Goal: Transaction & Acquisition: Book appointment/travel/reservation

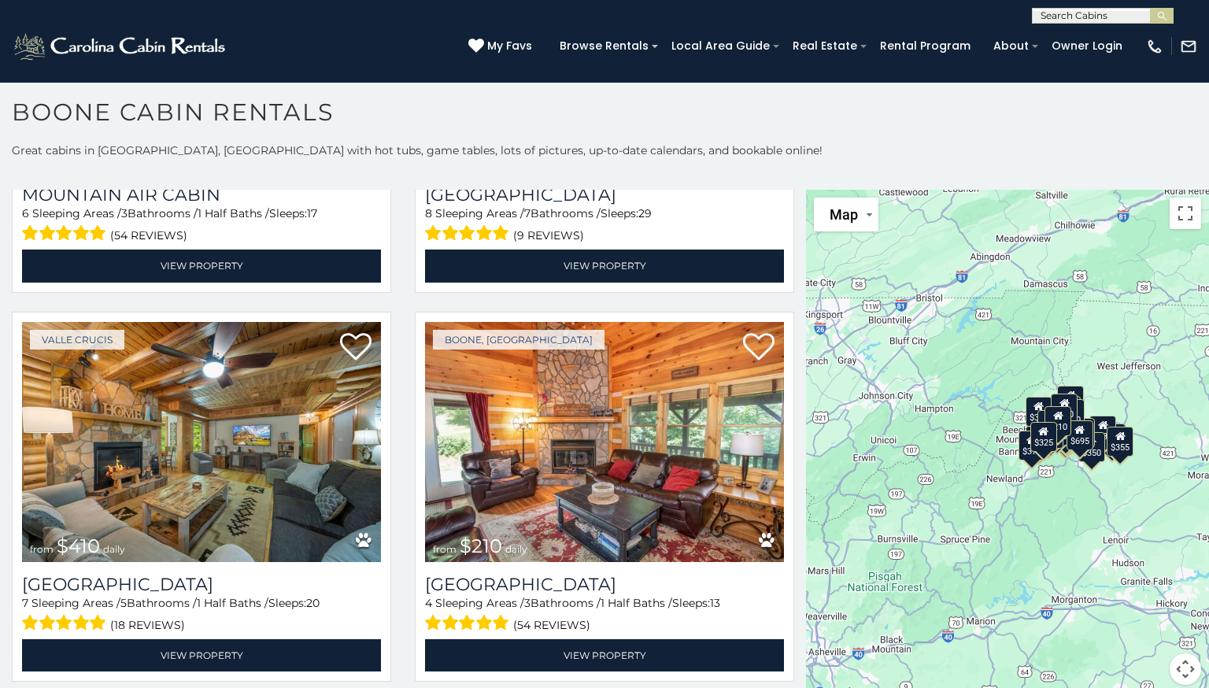
scroll to position [4979, 0]
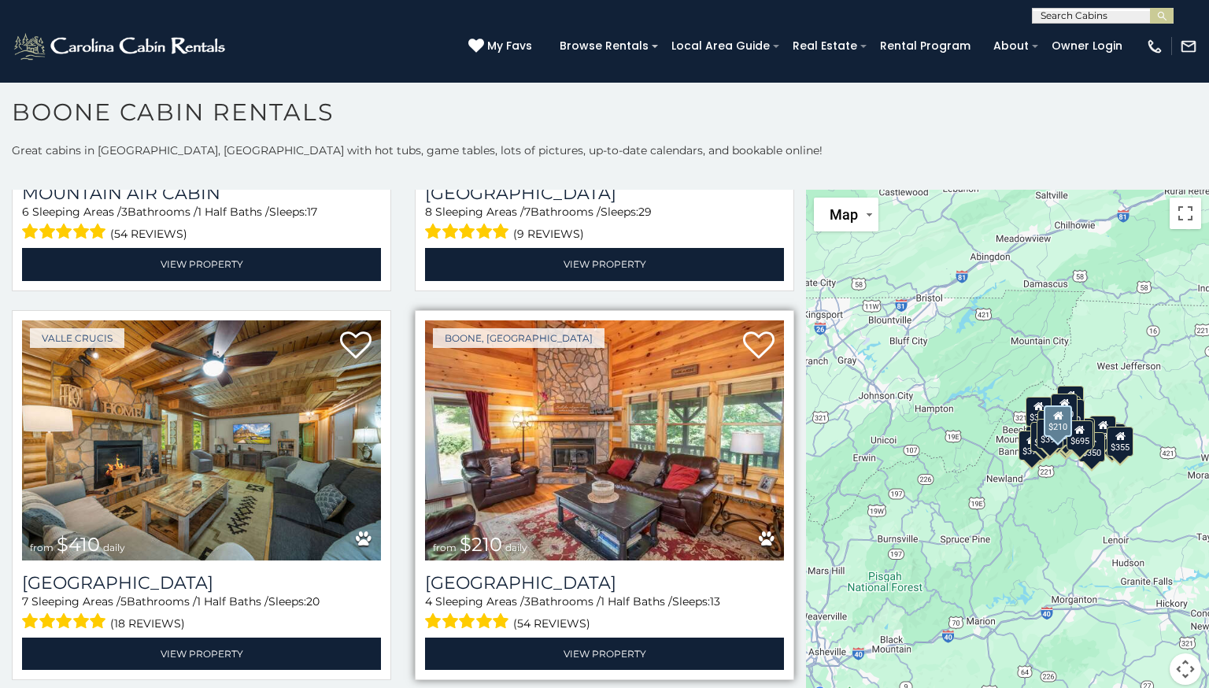
click at [642, 462] on img at bounding box center [604, 440] width 359 height 241
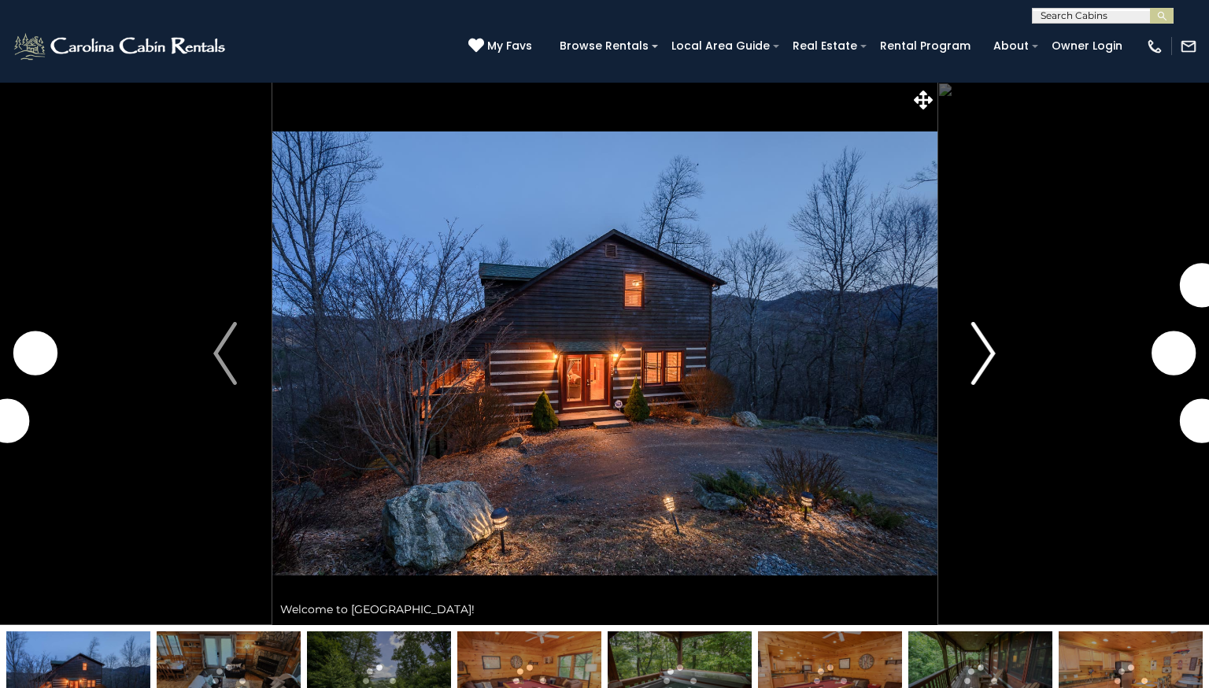
click at [994, 354] on img "Next" at bounding box center [984, 353] width 24 height 63
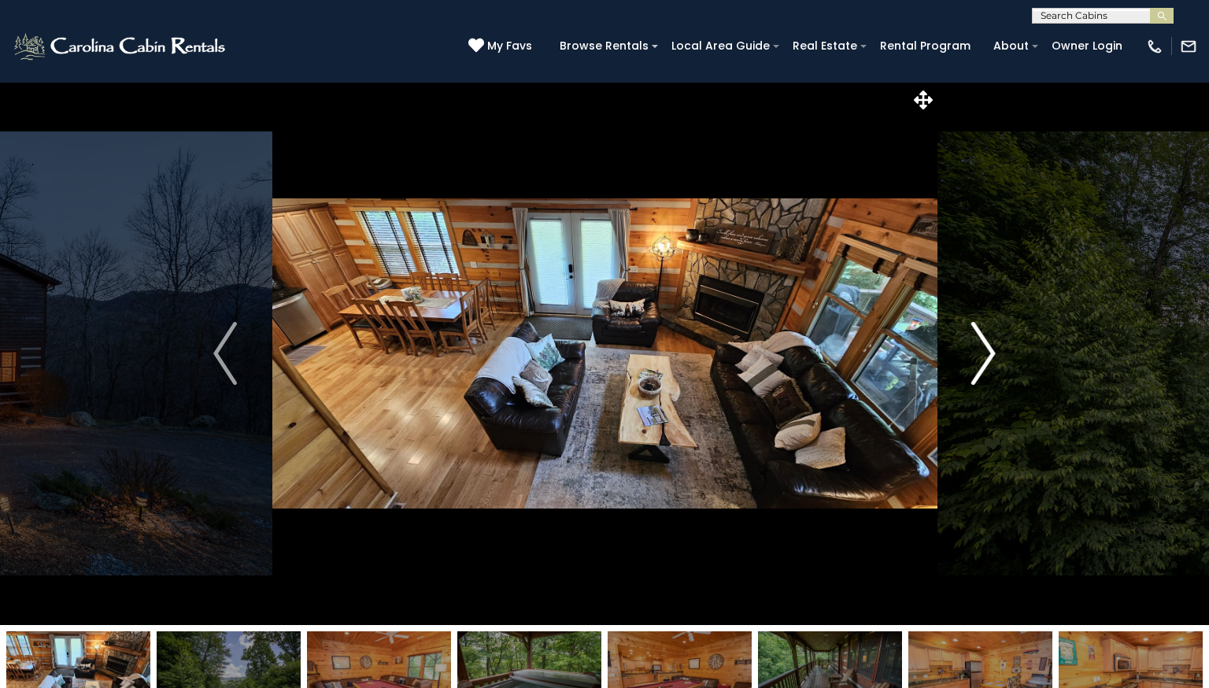
click at [994, 354] on img "Next" at bounding box center [984, 353] width 24 height 63
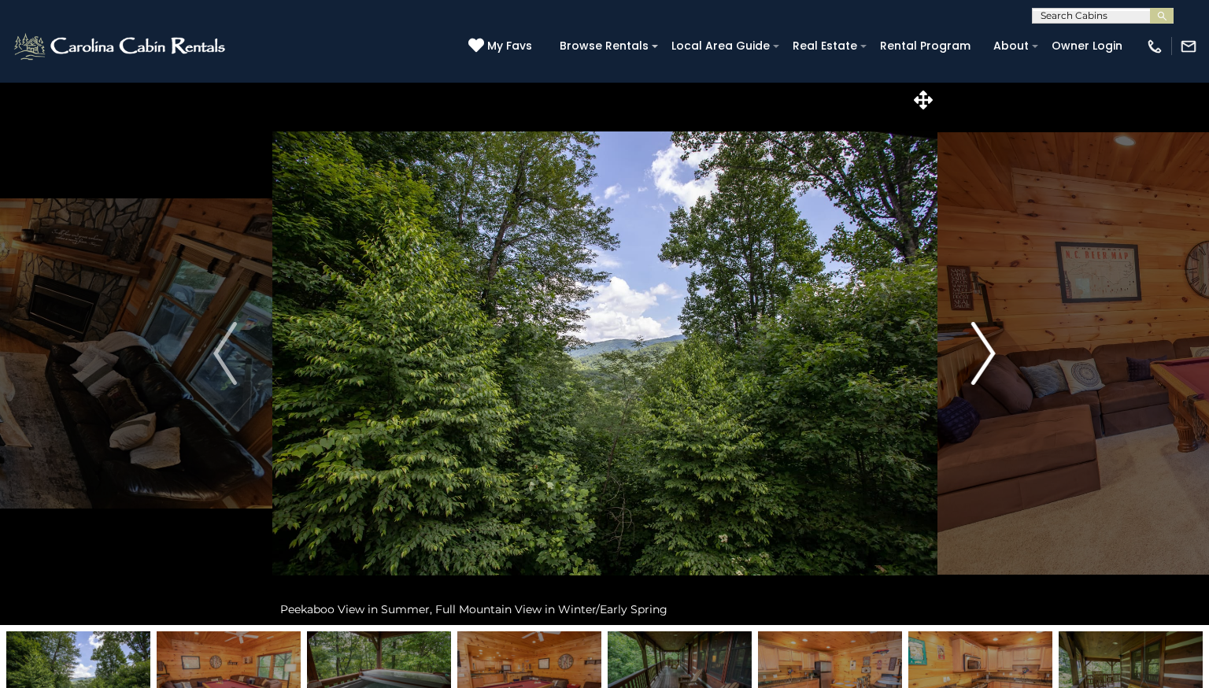
click at [994, 354] on img "Next" at bounding box center [984, 353] width 24 height 63
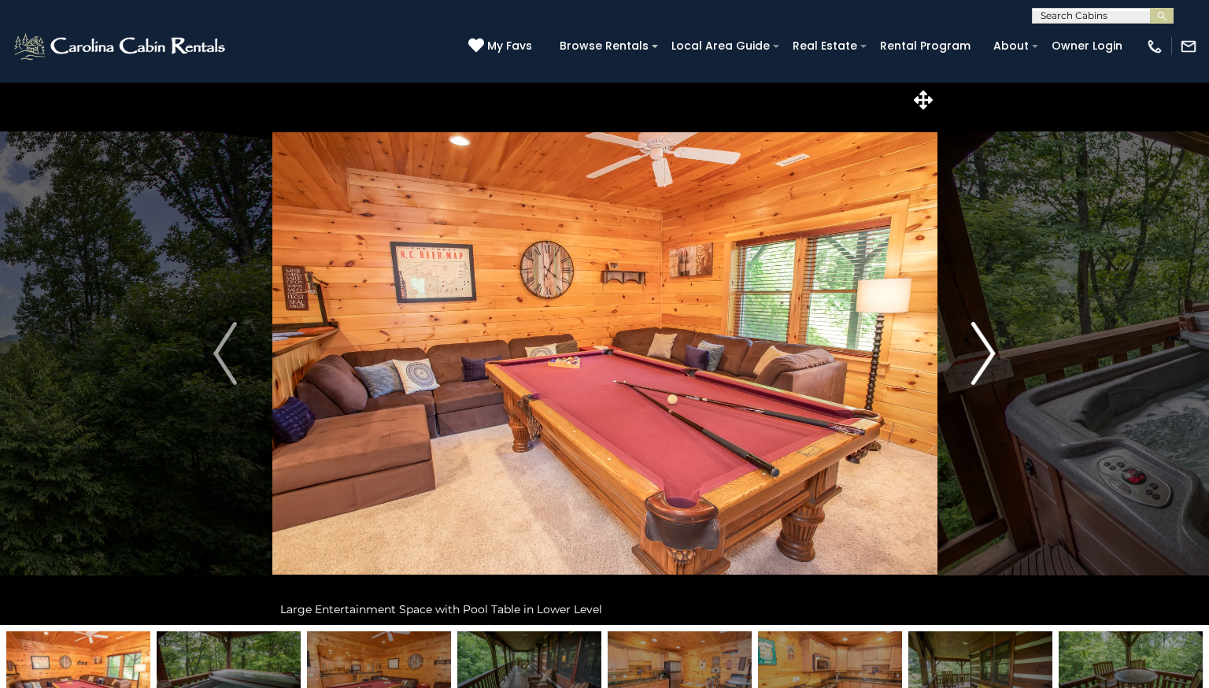
click at [994, 354] on img "Next" at bounding box center [984, 353] width 24 height 63
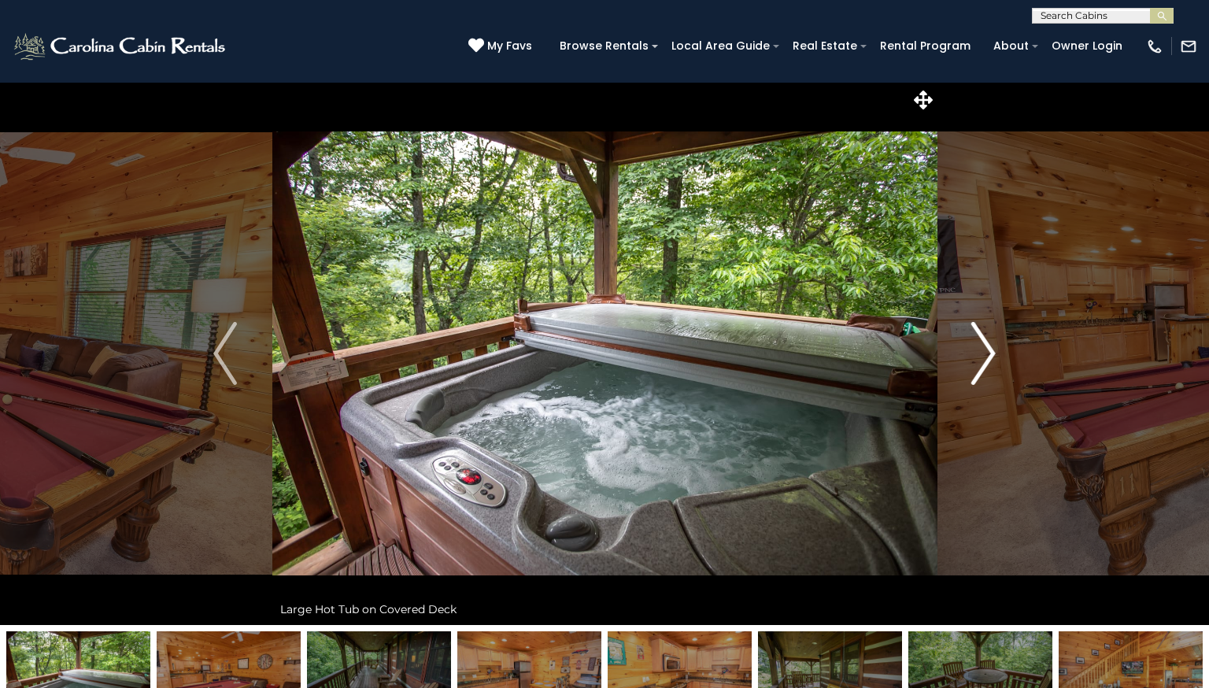
click at [994, 354] on img "Next" at bounding box center [984, 353] width 24 height 63
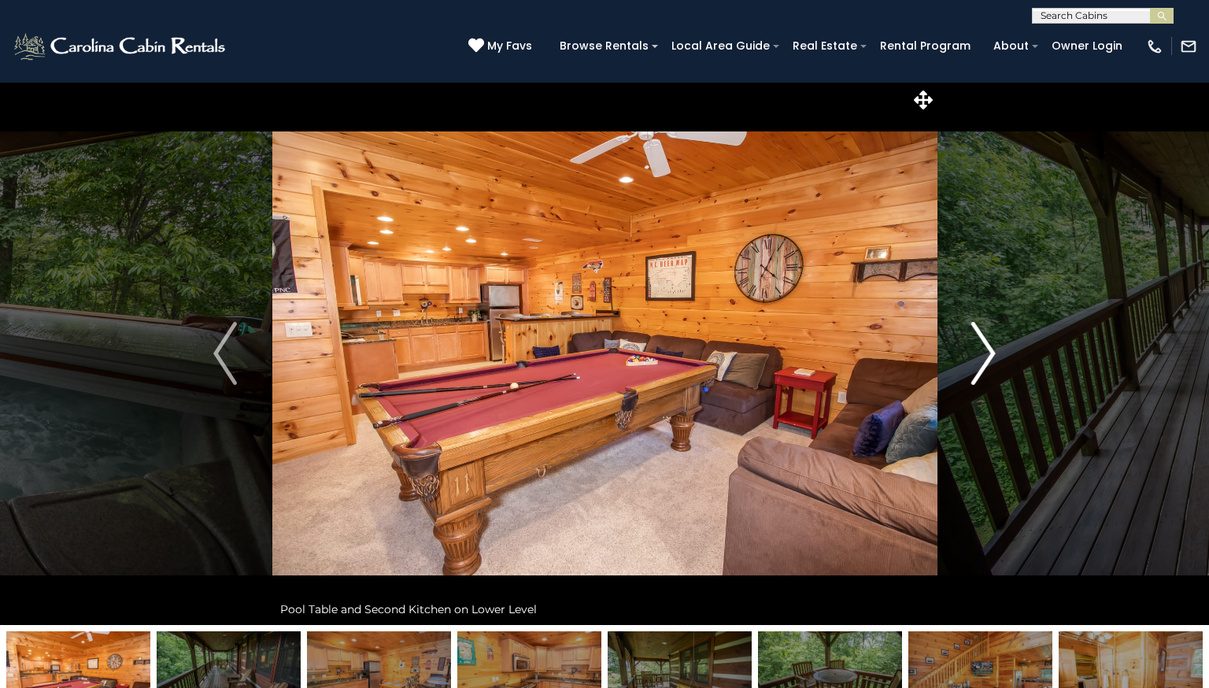
click at [994, 354] on img "Next" at bounding box center [984, 353] width 24 height 63
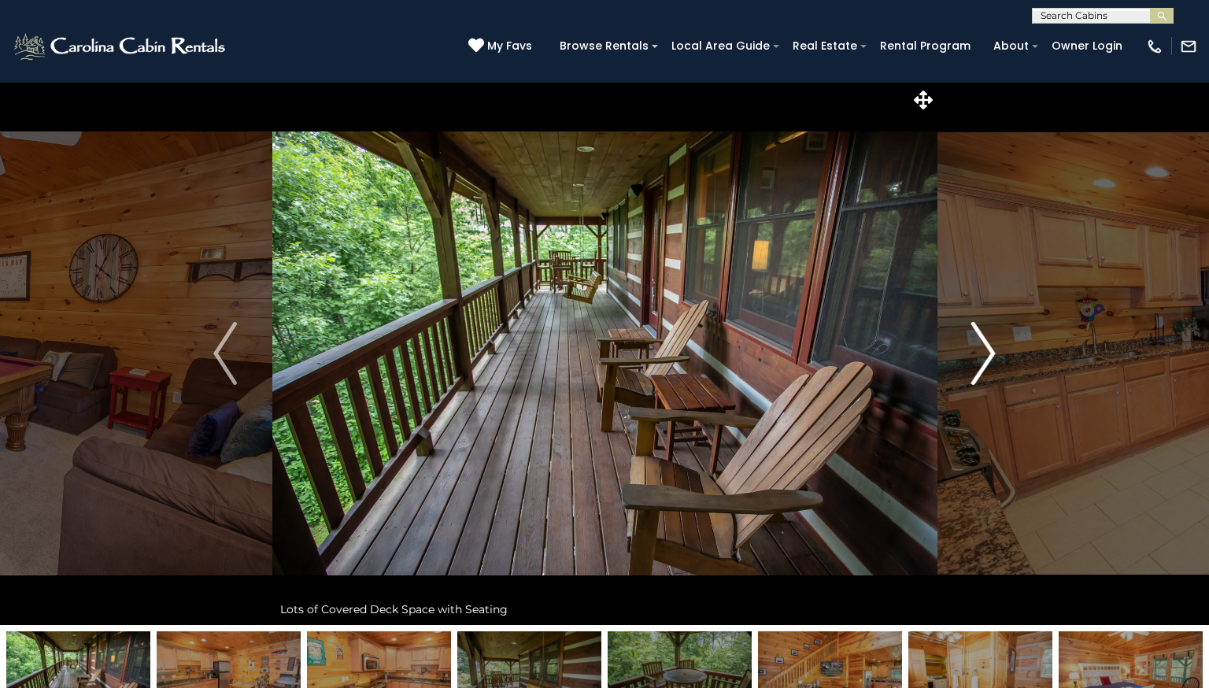
click at [994, 354] on img "Next" at bounding box center [984, 353] width 24 height 63
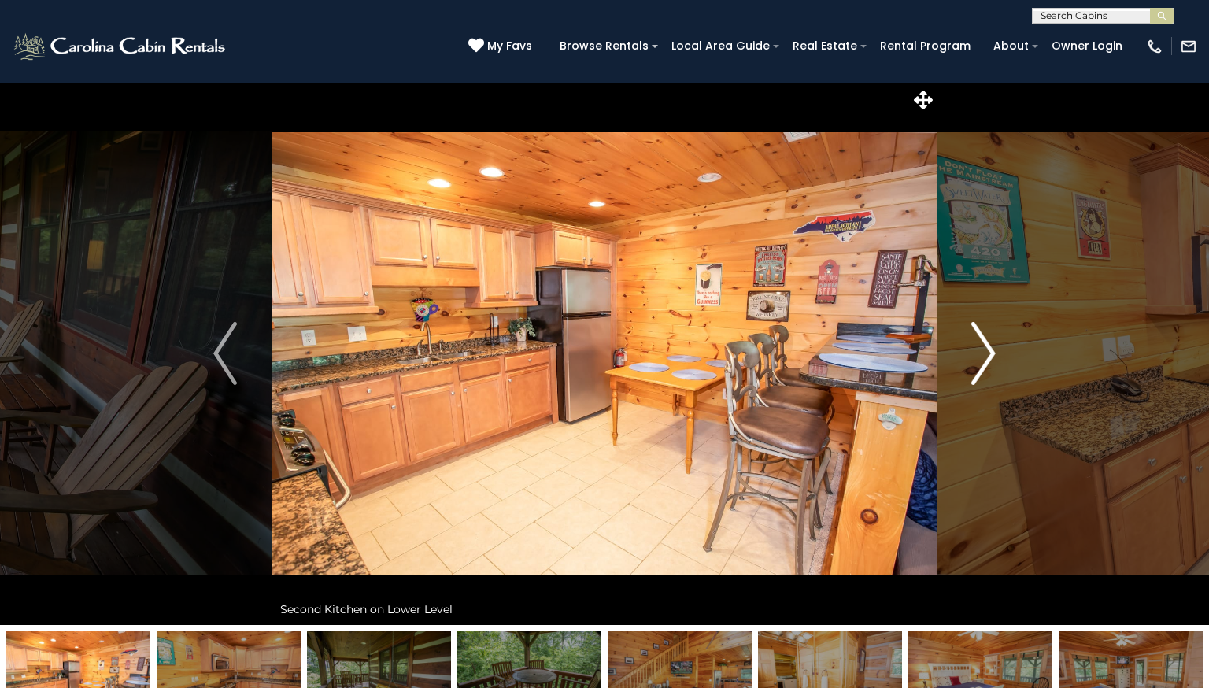
click at [994, 354] on img "Next" at bounding box center [984, 353] width 24 height 63
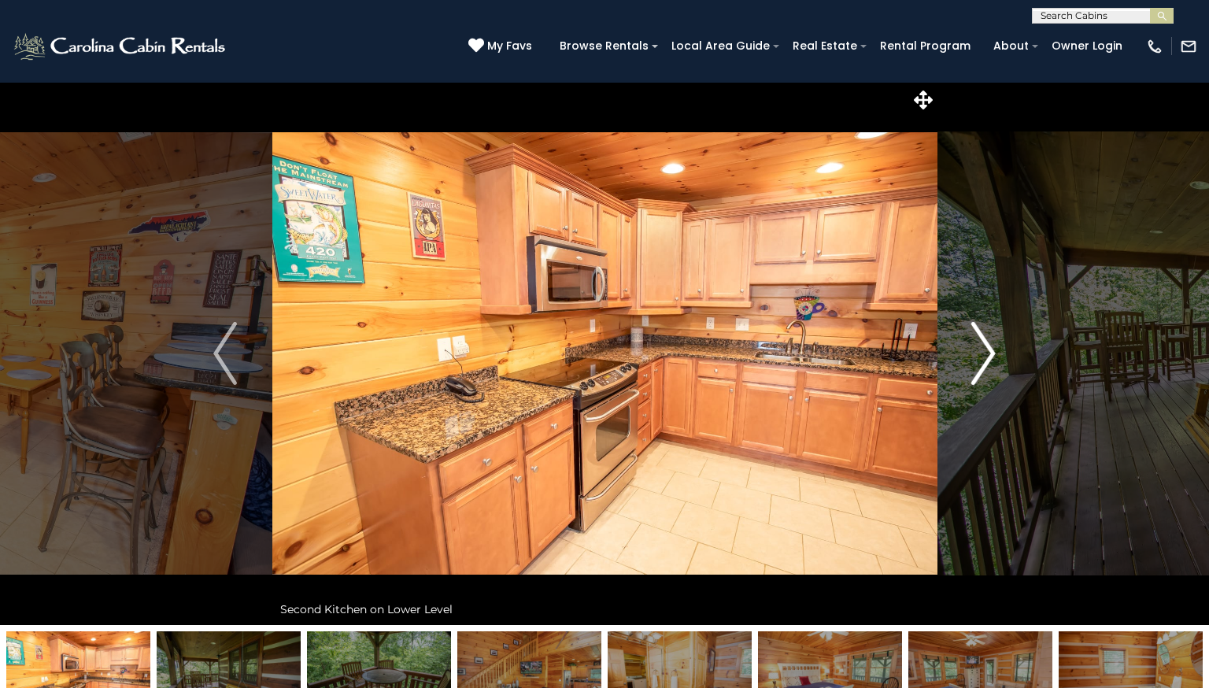
click at [994, 354] on img "Next" at bounding box center [984, 353] width 24 height 63
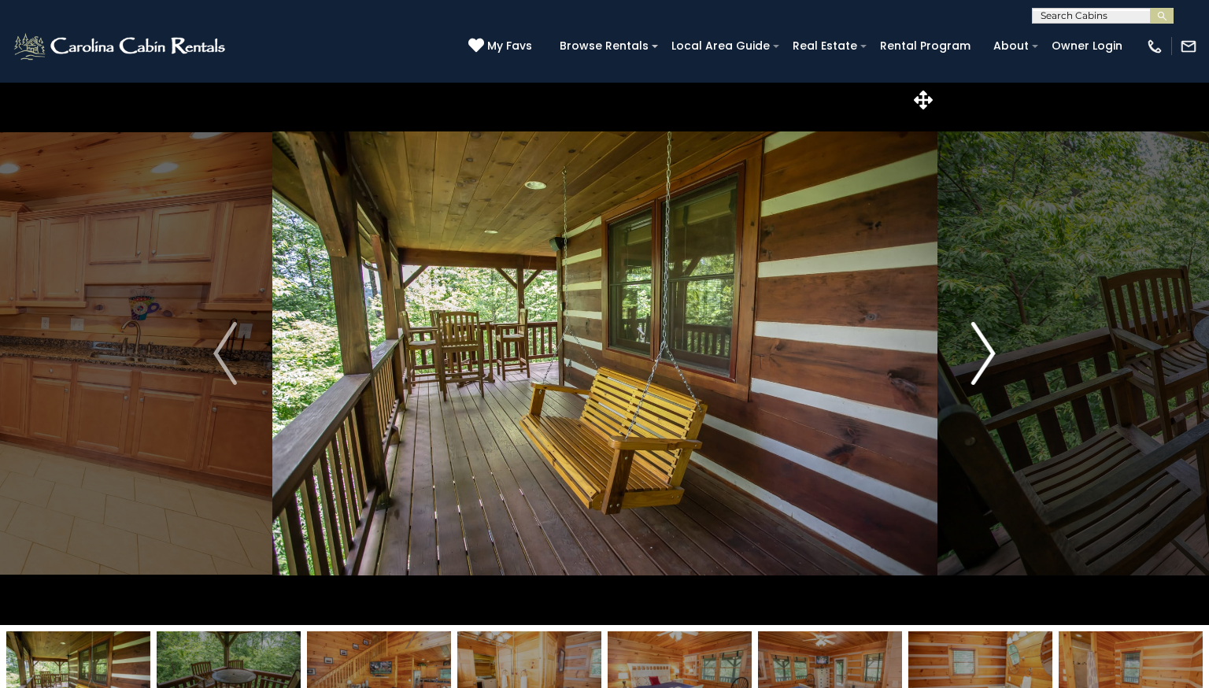
click at [994, 354] on img "Next" at bounding box center [984, 353] width 24 height 63
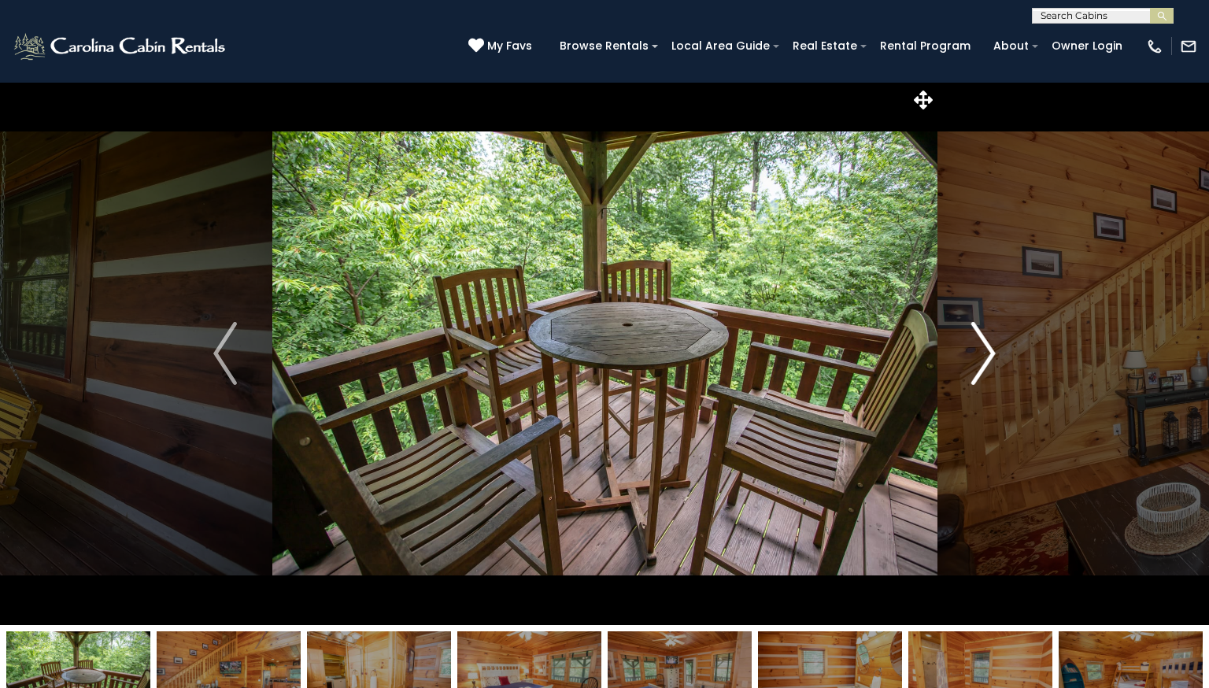
click at [994, 354] on img "Next" at bounding box center [984, 353] width 24 height 63
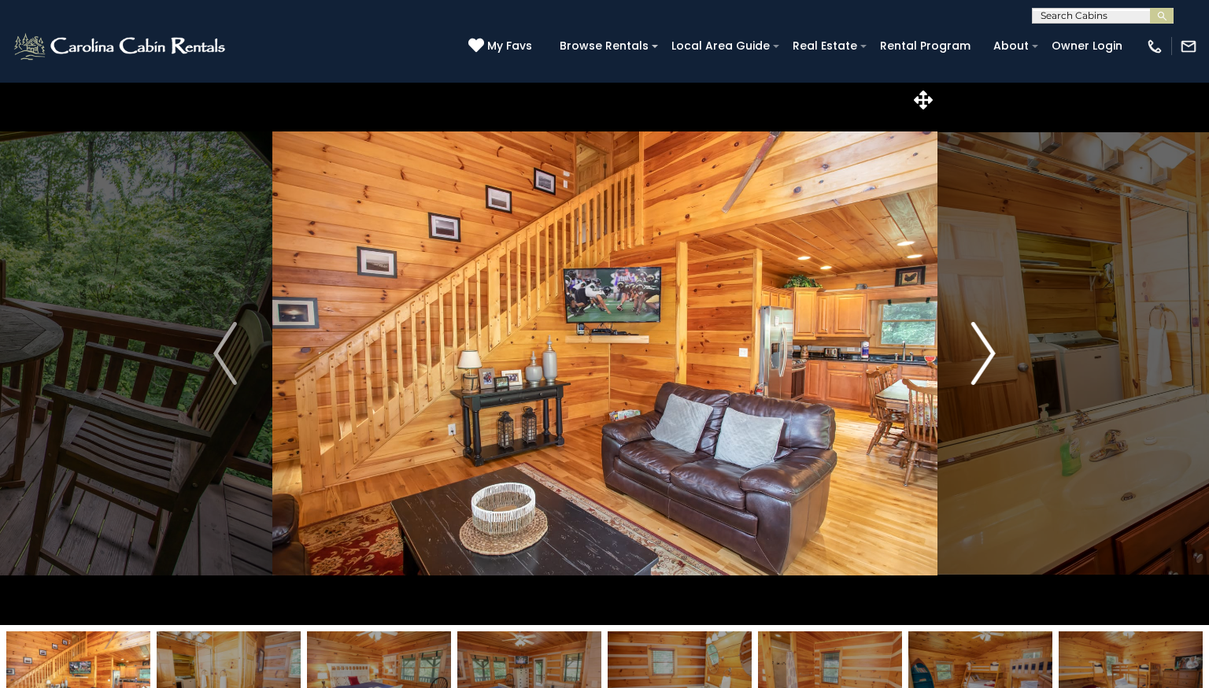
click at [994, 354] on img "Next" at bounding box center [984, 353] width 24 height 63
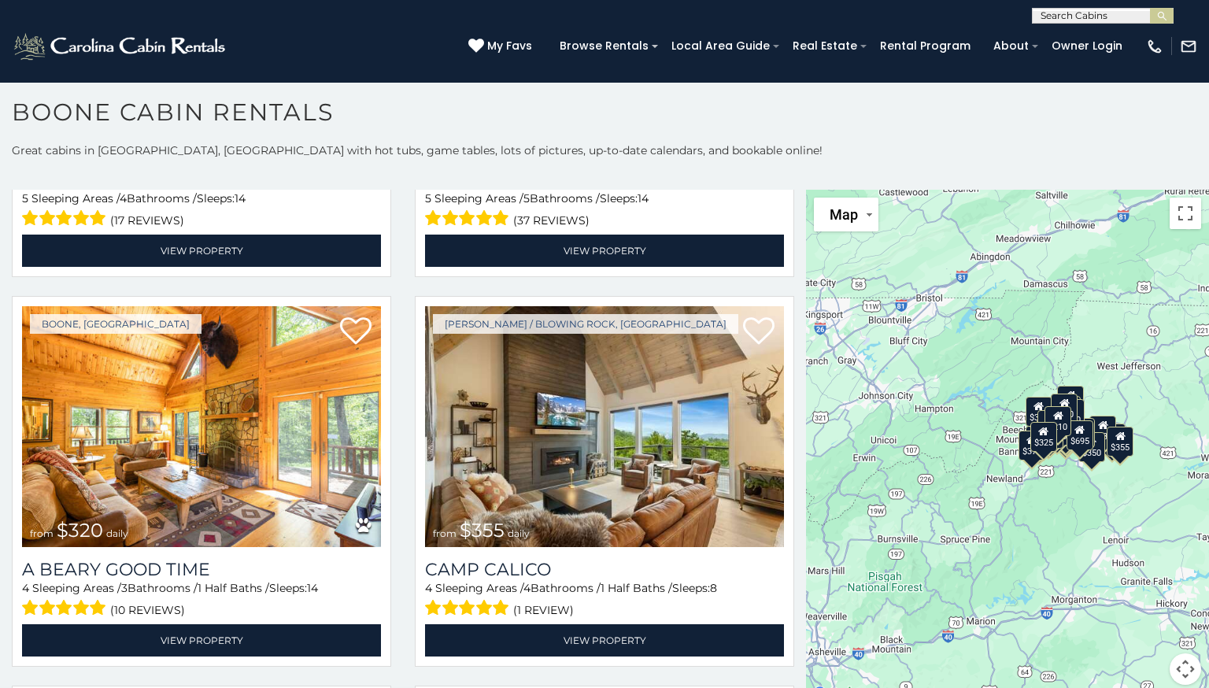
scroll to position [4219, 0]
